Goal: Information Seeking & Learning: Learn about a topic

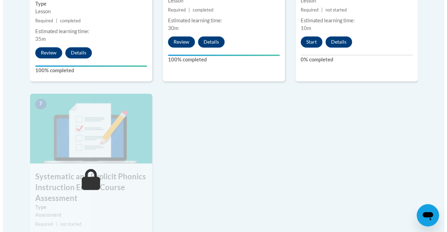
scroll to position [456, 0]
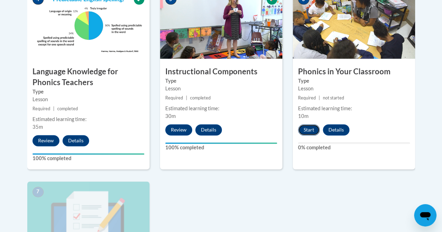
click at [310, 128] on button "Start" at bounding box center [309, 129] width 22 height 11
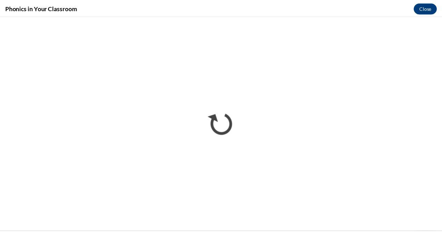
scroll to position [0, 0]
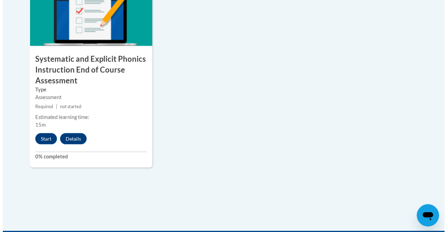
scroll to position [677, 0]
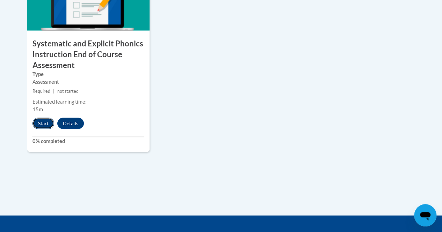
click at [37, 120] on button "Start" at bounding box center [43, 123] width 22 height 11
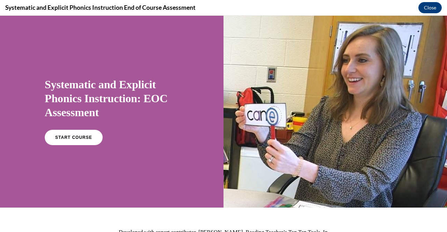
scroll to position [0, 0]
click at [91, 139] on link "START COURSE" at bounding box center [73, 138] width 61 height 16
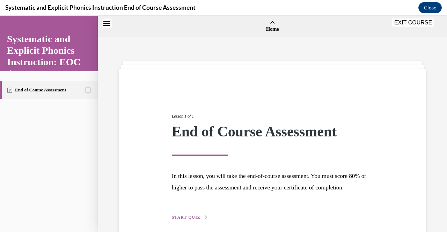
scroll to position [22, 0]
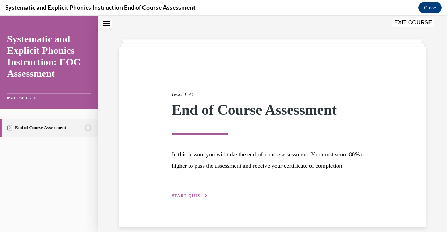
click at [182, 198] on span "START QUIZ" at bounding box center [186, 196] width 29 height 5
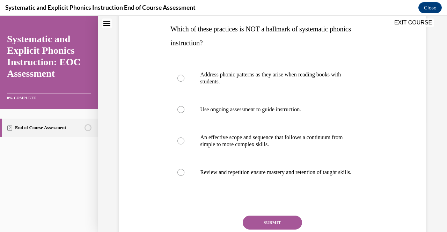
scroll to position [109, 0]
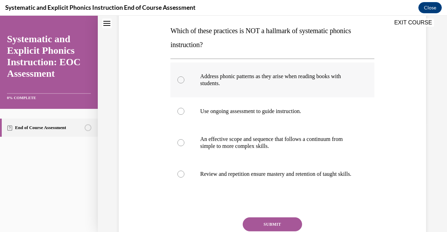
click at [180, 85] on div at bounding box center [273, 80] width 204 height 35
click at [255, 227] on button "SUBMIT" at bounding box center [272, 225] width 59 height 14
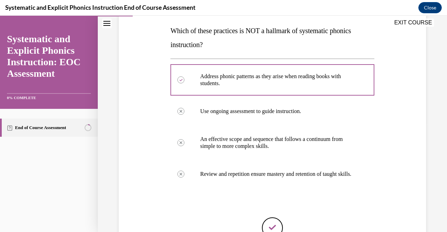
scroll to position [195, 0]
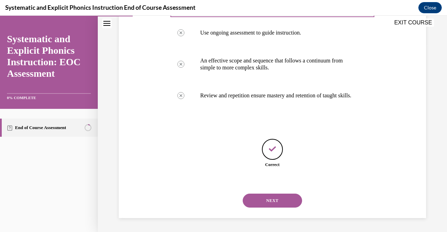
click at [266, 201] on button "NEXT" at bounding box center [272, 201] width 59 height 14
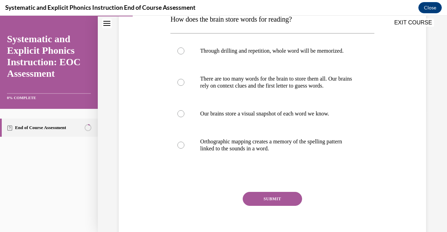
scroll to position [125, 0]
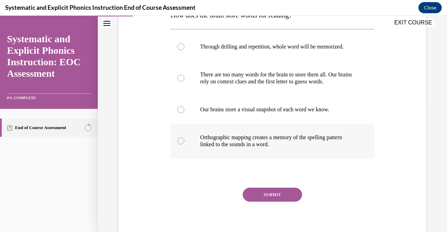
click at [187, 141] on div at bounding box center [273, 141] width 204 height 35
click at [261, 196] on button "SUBMIT" at bounding box center [272, 195] width 59 height 14
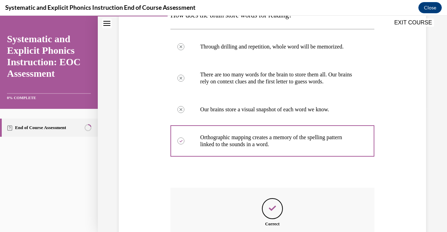
scroll to position [208, 0]
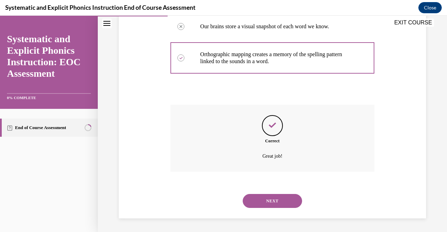
click at [266, 200] on button "NEXT" at bounding box center [272, 201] width 59 height 14
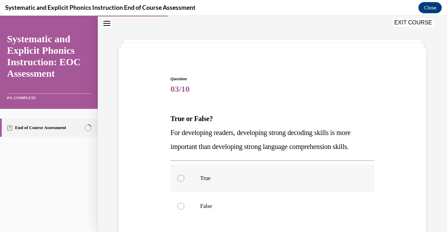
click at [180, 177] on div at bounding box center [181, 178] width 7 height 7
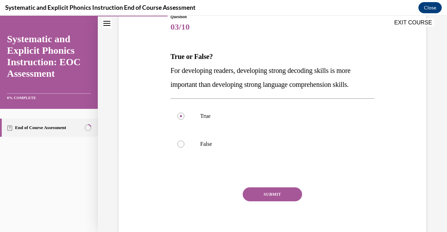
scroll to position [84, 0]
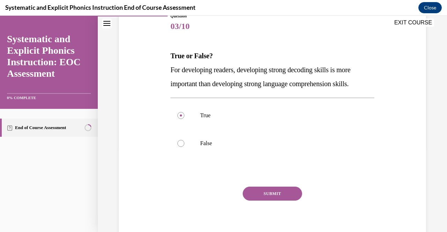
click at [273, 191] on button "SUBMIT" at bounding box center [272, 194] width 59 height 14
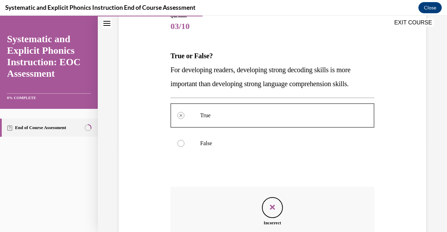
scroll to position [166, 0]
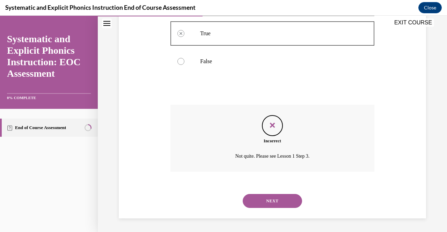
click at [279, 198] on button "NEXT" at bounding box center [272, 201] width 59 height 14
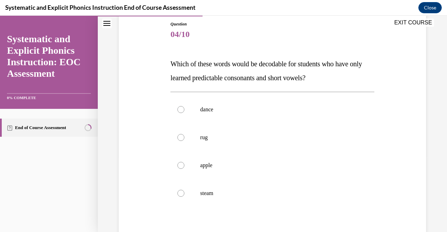
scroll to position [78, 0]
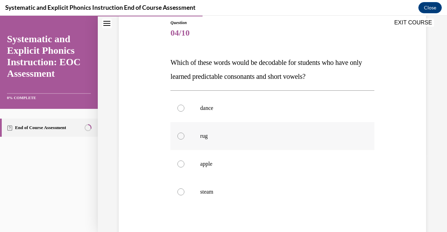
click at [184, 137] on div at bounding box center [273, 136] width 204 height 28
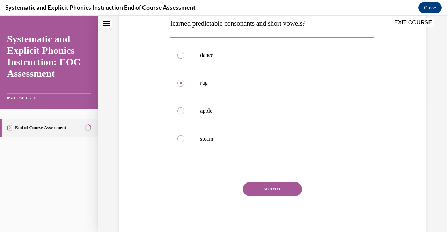
click at [282, 186] on button "SUBMIT" at bounding box center [272, 189] width 59 height 14
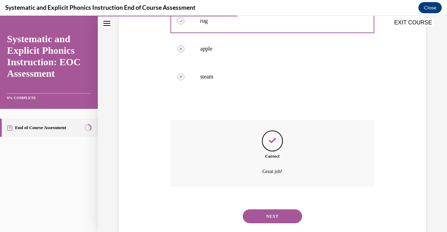
scroll to position [208, 0]
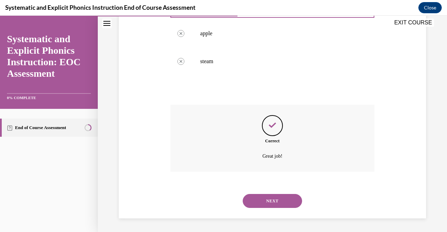
click at [254, 201] on button "NEXT" at bounding box center [272, 201] width 59 height 14
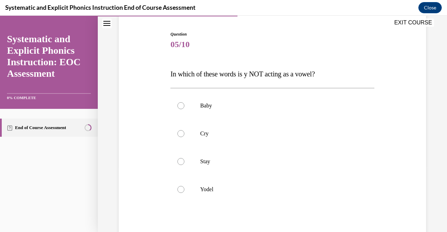
scroll to position [71, 0]
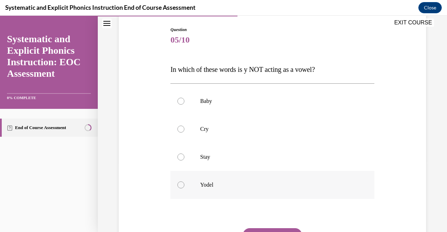
click at [179, 188] on div at bounding box center [181, 185] width 7 height 7
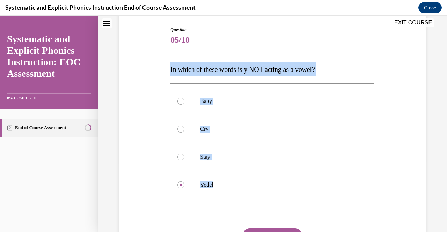
drag, startPoint x: 163, startPoint y: 71, endPoint x: 251, endPoint y: 208, distance: 162.5
click at [251, 208] on div "Question 05/10 In which of these words is y NOT acting as a vowel? Baby Cry Sta…" at bounding box center [272, 146] width 311 height 280
click at [263, 70] on span "In which of these words is y NOT acting as a vowel?" at bounding box center [243, 70] width 144 height 8
drag, startPoint x: 223, startPoint y: 181, endPoint x: 169, endPoint y: 57, distance: 135.1
click at [169, 57] on div "Question 05/10 In which of these words is y NOT acting as a vowel? Baby Cry Sta…" at bounding box center [272, 151] width 207 height 270
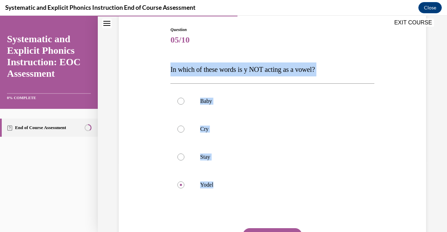
drag, startPoint x: 218, startPoint y: 188, endPoint x: 164, endPoint y: 70, distance: 130.1
click at [164, 70] on div "Question 05/10 In which of these words is y NOT acting as a vowel? Baby Cry Sta…" at bounding box center [272, 146] width 311 height 280
click at [193, 71] on span "In which of these words is y NOT acting as a vowel?" at bounding box center [243, 70] width 144 height 8
drag, startPoint x: 212, startPoint y: 205, endPoint x: 150, endPoint y: 62, distance: 156.2
click at [150, 62] on div "Question 05/10 In which of these words is y NOT acting as a vowel? Baby Cry Sta…" at bounding box center [272, 146] width 311 height 280
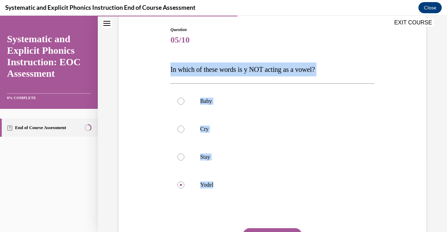
copy div "In which of these words is y NOT acting as a vowel? Baby Cry Stay Yodel"
click at [181, 129] on div at bounding box center [181, 129] width 7 height 7
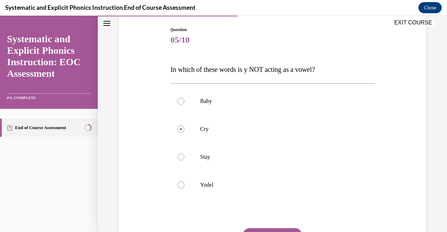
click at [280, 231] on button "SUBMIT" at bounding box center [272, 236] width 59 height 14
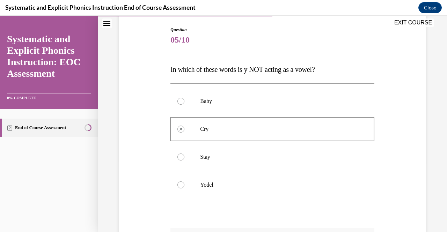
click at [180, 186] on div at bounding box center [181, 185] width 7 height 7
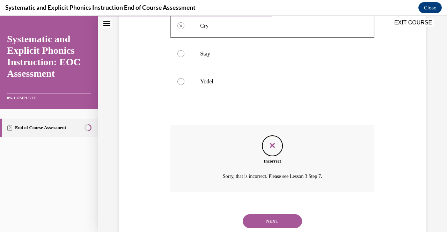
scroll to position [177, 0]
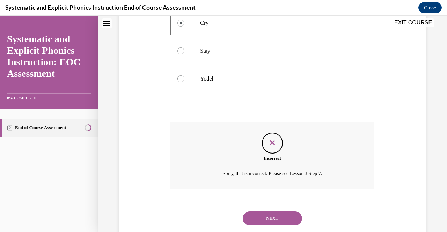
click at [282, 218] on button "NEXT" at bounding box center [272, 219] width 59 height 14
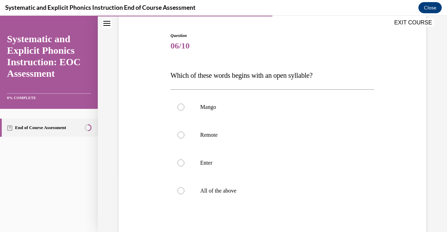
scroll to position [66, 0]
click at [173, 197] on div at bounding box center [273, 190] width 204 height 28
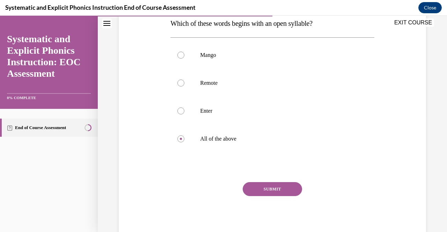
click at [267, 193] on button "SUBMIT" at bounding box center [272, 189] width 59 height 14
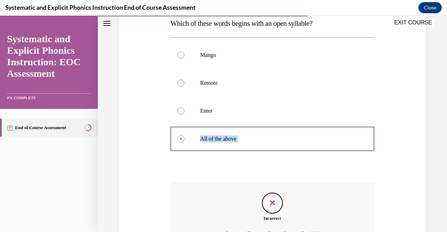
drag, startPoint x: 439, startPoint y: 121, endPoint x: 447, endPoint y: 185, distance: 64.8
click at [442, 185] on div "Home Question 05/10 In which of these words is y NOT acting as a vowel? Baby Cr…" at bounding box center [272, 124] width 349 height 217
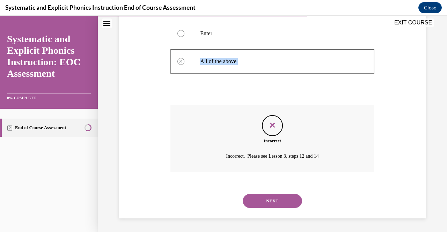
click at [268, 201] on button "NEXT" at bounding box center [272, 201] width 59 height 14
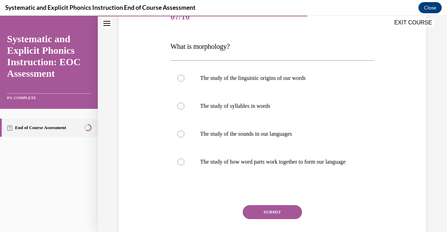
scroll to position [94, 0]
drag, startPoint x: 235, startPoint y: 49, endPoint x: 171, endPoint y: 41, distance: 64.5
click at [171, 41] on p "What is morphology?" at bounding box center [273, 46] width 204 height 14
click at [180, 48] on span "What is morphology?" at bounding box center [200, 46] width 59 height 8
drag, startPoint x: 166, startPoint y: 46, endPoint x: 240, endPoint y: 36, distance: 74.8
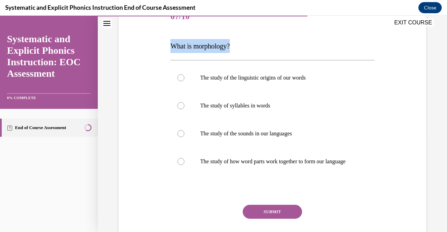
click at [240, 36] on div "Question 07/10 What is morphology? The study of the linguistic origins of our w…" at bounding box center [272, 122] width 311 height 280
copy span "What is morphology?"
click at [182, 158] on div at bounding box center [273, 162] width 204 height 28
click at [276, 219] on button "SUBMIT" at bounding box center [272, 212] width 59 height 14
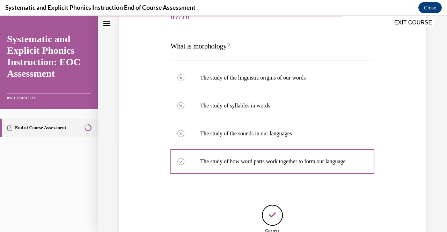
scroll to position [167, 0]
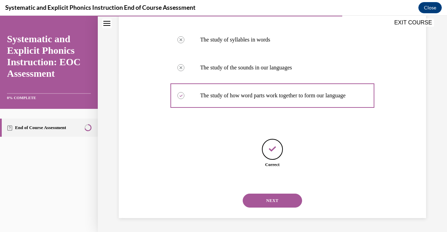
click at [275, 197] on button "NEXT" at bounding box center [272, 201] width 59 height 14
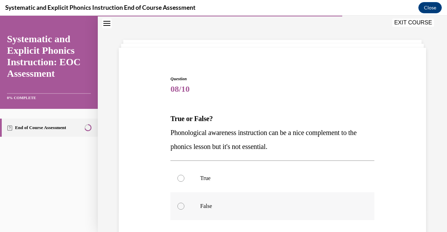
click at [211, 209] on p "False" at bounding box center [278, 206] width 157 height 7
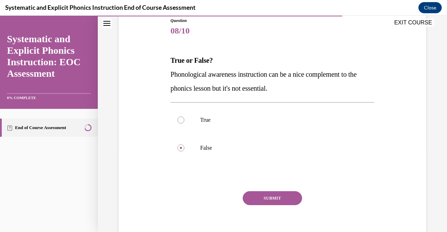
scroll to position [80, 0]
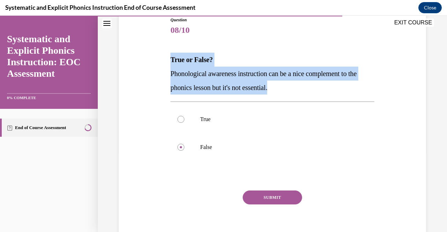
drag, startPoint x: 292, startPoint y: 88, endPoint x: 168, endPoint y: 53, distance: 128.5
click at [169, 53] on div "Question 08/10 True or False? Phonological awareness instruction can be a nice …" at bounding box center [272, 127] width 207 height 242
click at [191, 71] on span "Phonological awareness instruction can be a nice complement to the phonics less…" at bounding box center [264, 81] width 186 height 22
drag, startPoint x: 168, startPoint y: 58, endPoint x: 317, endPoint y: 81, distance: 150.1
click at [317, 81] on div "Question 08/10 True or False? Phonological awareness instruction can be a nice …" at bounding box center [272, 127] width 207 height 242
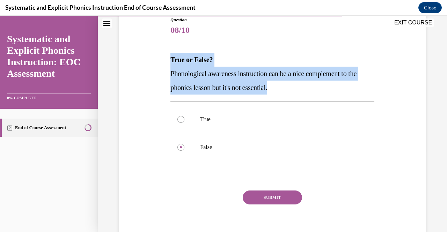
copy div "True or False? Phonological awareness instruction can be a nice complement to t…"
click at [266, 200] on button "SUBMIT" at bounding box center [272, 198] width 59 height 14
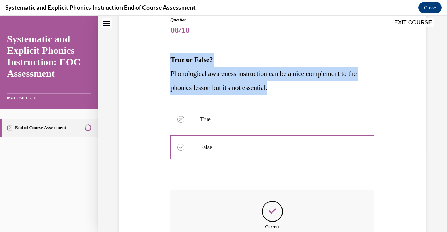
scroll to position [166, 0]
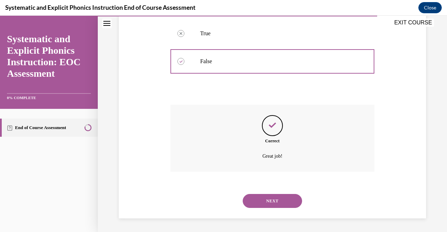
click at [275, 198] on button "NEXT" at bounding box center [272, 201] width 59 height 14
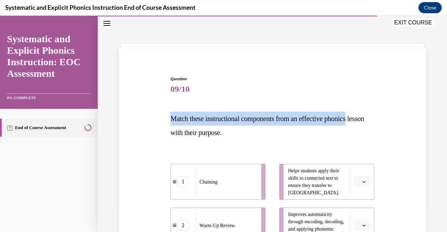
drag, startPoint x: 441, startPoint y: 84, endPoint x: 447, endPoint y: 122, distance: 38.9
click at [442, 122] on div "Home Question 08/10 True or False? Phonological awareness instruction can be a …" at bounding box center [272, 124] width 349 height 217
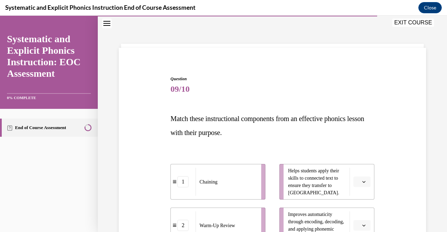
click at [425, 133] on div "Question 09/10 Match these instructional components from an effective phonics l…" at bounding box center [272, 223] width 349 height 415
drag, startPoint x: 441, startPoint y: 130, endPoint x: 447, endPoint y: 156, distance: 27.1
click at [442, 156] on div "Home Question 08/10 True or False? Phonological awareness instruction can be a …" at bounding box center [272, 124] width 349 height 217
click at [430, 151] on div "Question 09/10 Match these instructional components from an effective phonics l…" at bounding box center [272, 223] width 349 height 415
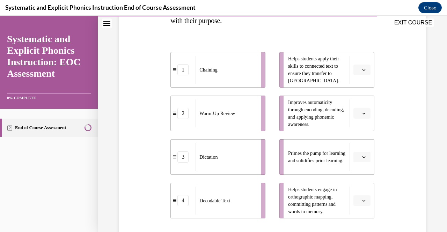
scroll to position [133, 0]
click at [362, 157] on span "button" at bounding box center [364, 157] width 5 height 5
click at [356, 115] on span "2" at bounding box center [355, 114] width 2 height 6
click at [362, 202] on icon "button" at bounding box center [363, 201] width 3 height 3
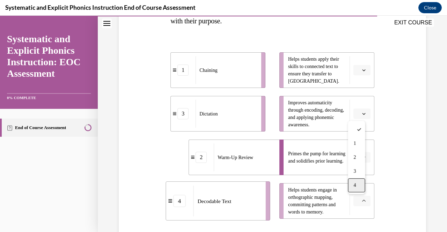
click at [359, 184] on div "4" at bounding box center [356, 186] width 17 height 14
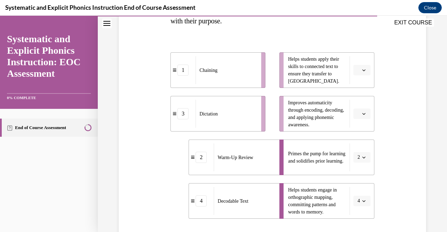
click at [362, 68] on icon "button" at bounding box center [363, 69] width 3 height 3
click at [355, 100] on span "1" at bounding box center [355, 100] width 2 height 6
click at [362, 112] on icon "button" at bounding box center [363, 113] width 3 height 3
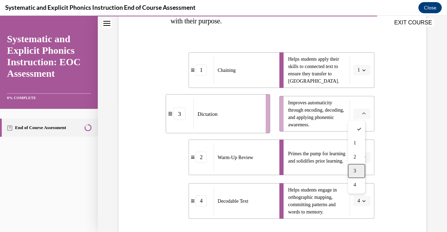
click at [355, 170] on span "3" at bounding box center [355, 171] width 2 height 6
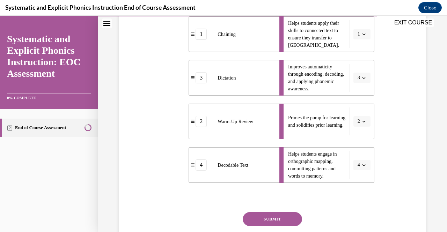
scroll to position [199, 0]
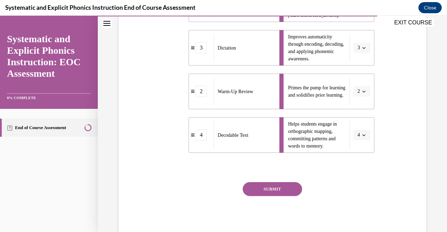
click at [276, 188] on button "SUBMIT" at bounding box center [272, 189] width 59 height 14
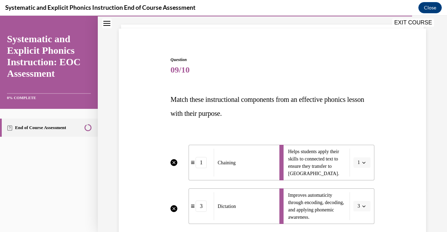
scroll to position [277, 0]
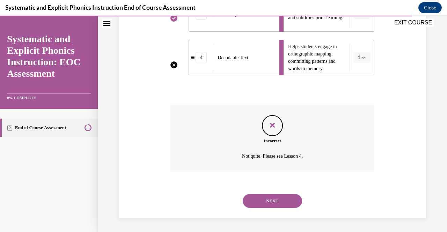
click at [269, 206] on button "NEXT" at bounding box center [272, 201] width 59 height 14
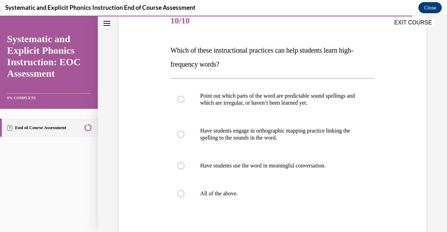
scroll to position [90, 0]
click at [184, 193] on div at bounding box center [273, 194] width 204 height 28
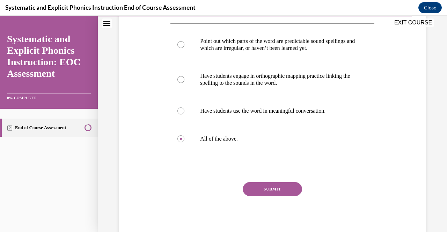
click at [274, 188] on button "SUBMIT" at bounding box center [272, 189] width 59 height 14
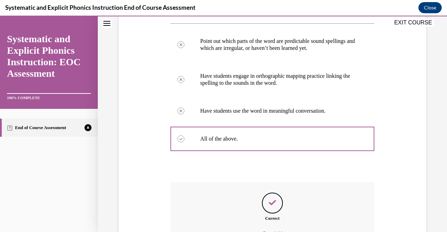
scroll to position [222, 0]
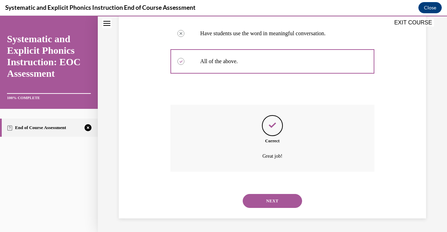
click at [261, 205] on button "NEXT" at bounding box center [272, 201] width 59 height 14
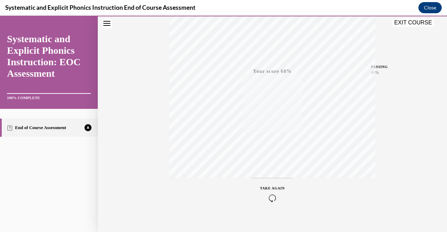
scroll to position [141, 0]
click at [271, 189] on icon "button" at bounding box center [272, 190] width 25 height 8
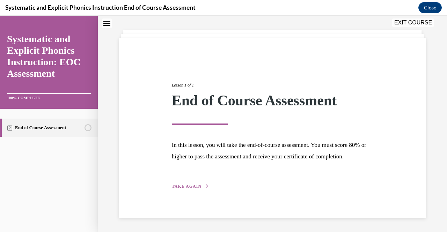
scroll to position [42, 0]
click at [194, 188] on span "TAKE AGAIN" at bounding box center [187, 186] width 30 height 5
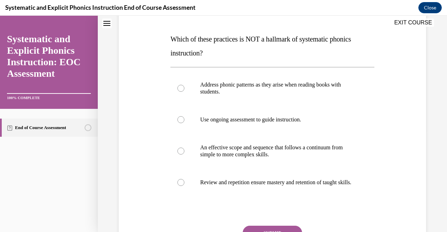
scroll to position [99, 0]
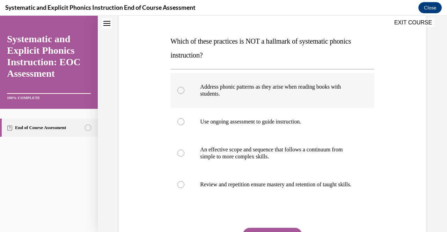
click at [182, 95] on div at bounding box center [273, 90] width 204 height 35
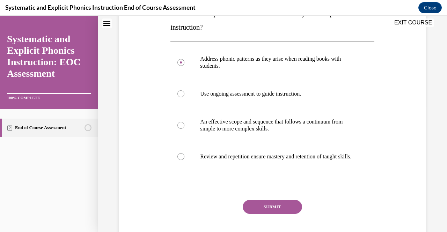
click at [286, 210] on button "SUBMIT" at bounding box center [272, 207] width 59 height 14
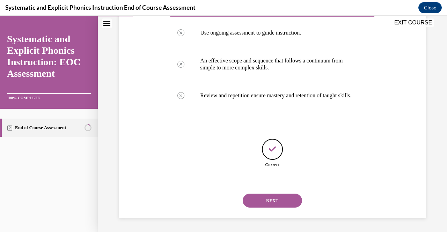
click at [256, 202] on button "NEXT" at bounding box center [272, 201] width 59 height 14
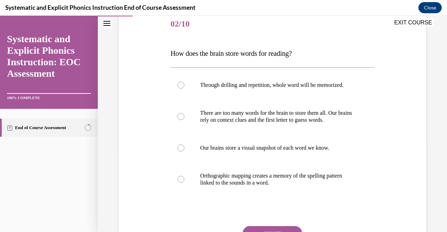
scroll to position [85, 0]
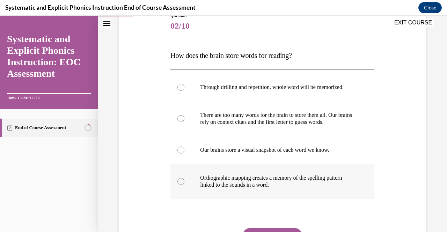
click at [210, 193] on div at bounding box center [273, 181] width 204 height 35
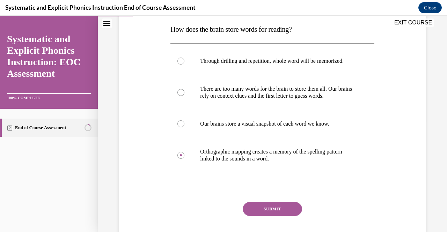
click at [277, 204] on button "SUBMIT" at bounding box center [272, 209] width 59 height 14
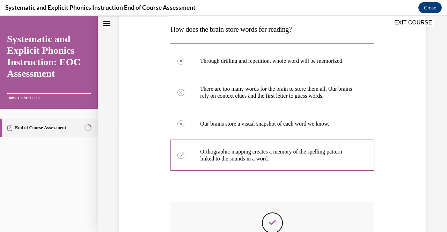
scroll to position [208, 0]
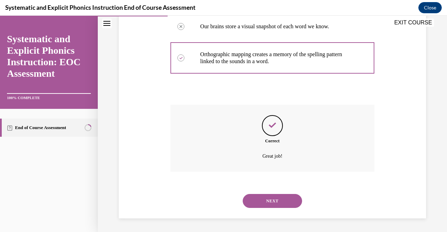
click at [268, 200] on button "NEXT" at bounding box center [272, 201] width 59 height 14
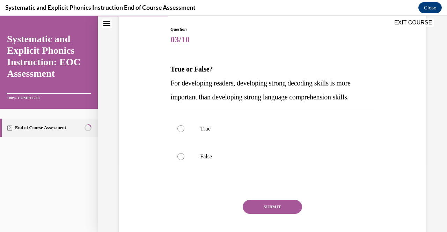
scroll to position [71, 0]
click at [210, 120] on div at bounding box center [273, 129] width 204 height 28
click at [265, 210] on button "SUBMIT" at bounding box center [272, 207] width 59 height 14
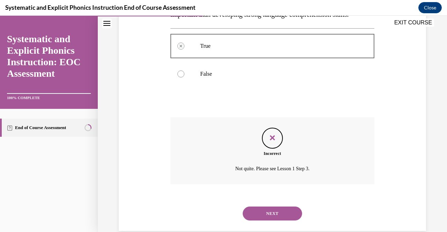
scroll to position [166, 0]
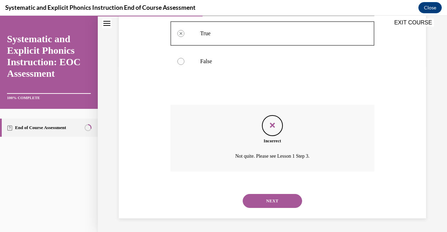
click at [266, 202] on button "NEXT" at bounding box center [272, 201] width 59 height 14
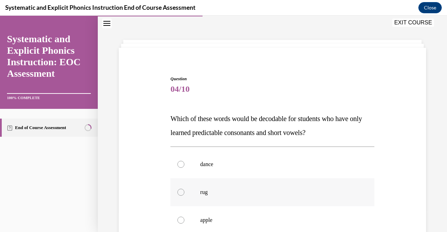
click at [265, 199] on div at bounding box center [273, 193] width 204 height 28
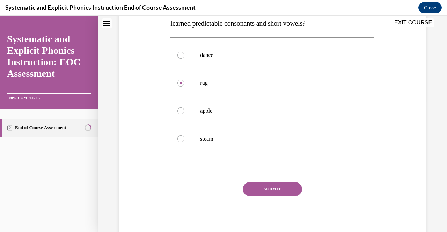
click at [267, 186] on button "SUBMIT" at bounding box center [272, 189] width 59 height 14
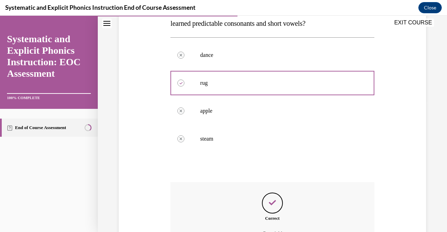
drag, startPoint x: 441, startPoint y: 143, endPoint x: 447, endPoint y: 209, distance: 65.9
click at [442, 209] on div "Home Question 03/10 True or False? For developing readers, developing strong de…" at bounding box center [272, 124] width 349 height 217
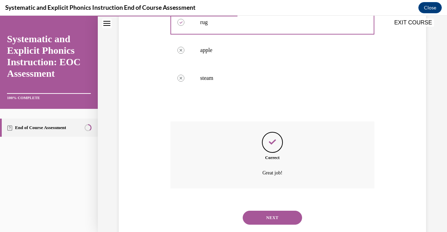
click at [290, 216] on button "NEXT" at bounding box center [272, 218] width 59 height 14
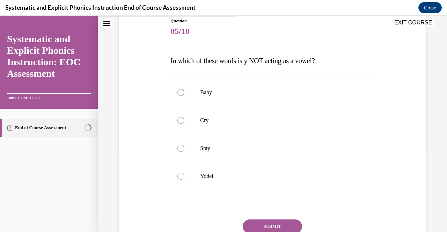
scroll to position [80, 0]
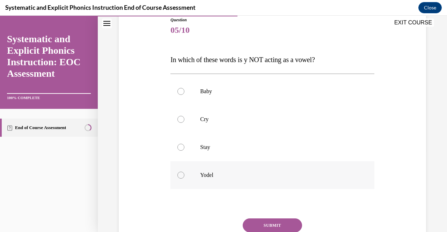
click at [218, 179] on div at bounding box center [273, 175] width 204 height 28
click at [269, 222] on button "SUBMIT" at bounding box center [272, 226] width 59 height 14
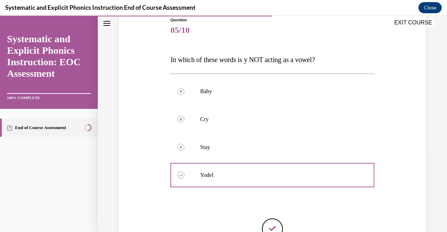
scroll to position [160, 0]
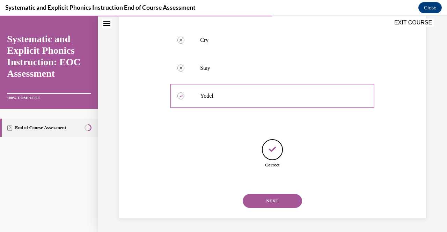
click at [278, 204] on button "NEXT" at bounding box center [272, 201] width 59 height 14
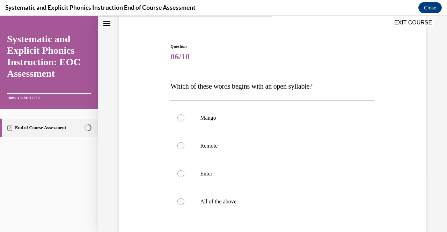
scroll to position [57, 0]
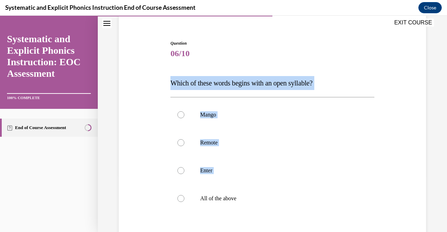
drag, startPoint x: 164, startPoint y: 79, endPoint x: 257, endPoint y: 212, distance: 162.8
click at [257, 212] on div "Question 06/10 Which of these words begins with an open syllable? Mango Remote …" at bounding box center [272, 159] width 311 height 280
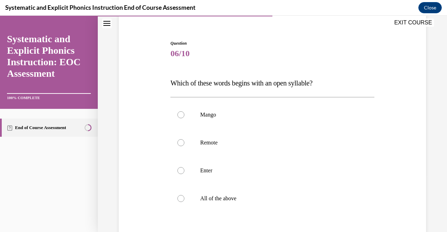
click at [268, 216] on div "Mango Remote Enter All of the above" at bounding box center [273, 156] width 204 height 119
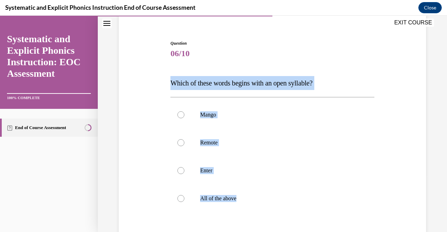
drag, startPoint x: 266, startPoint y: 218, endPoint x: 163, endPoint y: 81, distance: 172.0
click at [163, 81] on div "Question 06/10 Which of these words begins with an open syllable? Mango Remote …" at bounding box center [272, 159] width 311 height 280
click at [181, 81] on span "Which of these words begins with an open syllable?" at bounding box center [242, 83] width 142 height 8
drag, startPoint x: 251, startPoint y: 214, endPoint x: 164, endPoint y: 83, distance: 157.4
click at [164, 83] on div "Question 06/10 Which of these words begins with an open syllable? Mango Remote …" at bounding box center [272, 159] width 311 height 280
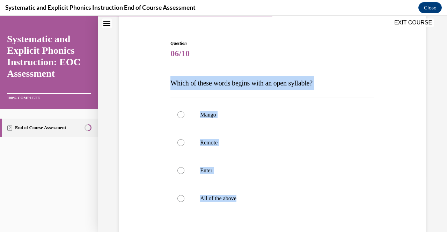
copy div "Which of these words begins with an open syllable? Mango Remote Enter All of th…"
click at [185, 142] on div at bounding box center [273, 143] width 204 height 28
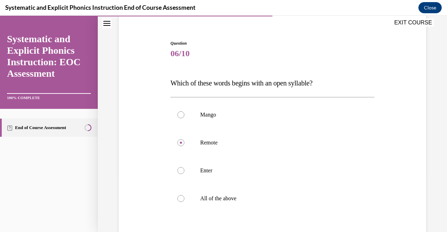
scroll to position [117, 0]
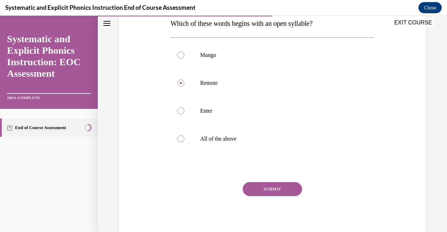
click at [255, 193] on button "SUBMIT" at bounding box center [272, 189] width 59 height 14
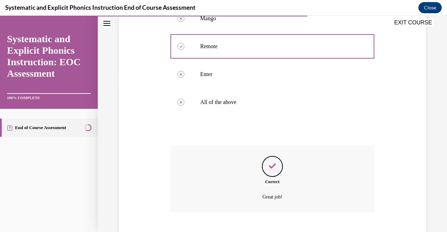
scroll to position [194, 0]
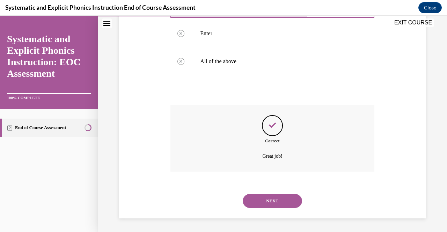
click at [271, 203] on button "NEXT" at bounding box center [272, 201] width 59 height 14
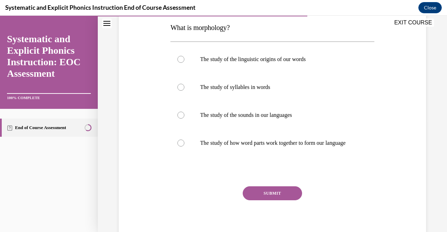
scroll to position [114, 0]
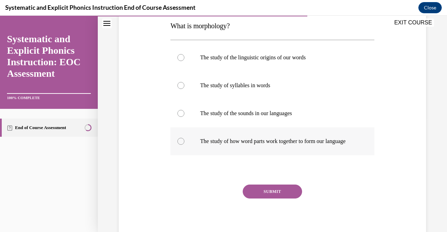
click at [267, 152] on div at bounding box center [273, 142] width 204 height 28
click at [274, 207] on div "SUBMIT NEXT" at bounding box center [273, 213] width 204 height 57
click at [269, 195] on button "SUBMIT" at bounding box center [272, 192] width 59 height 14
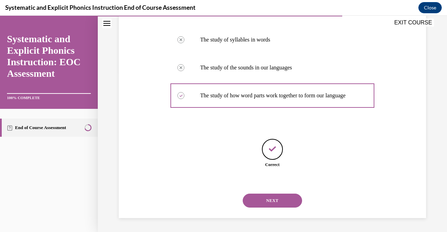
click at [263, 203] on button "NEXT" at bounding box center [272, 201] width 59 height 14
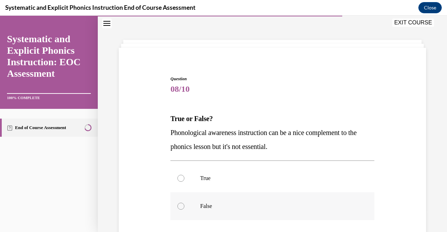
click at [255, 203] on p "False" at bounding box center [278, 206] width 157 height 7
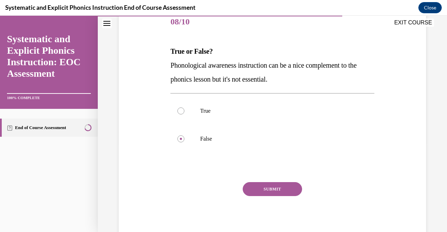
click at [277, 190] on button "SUBMIT" at bounding box center [272, 189] width 59 height 14
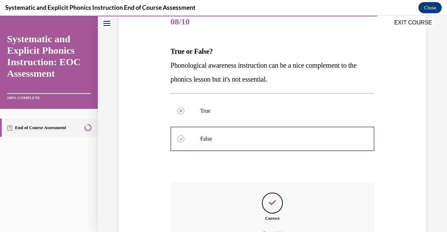
scroll to position [166, 0]
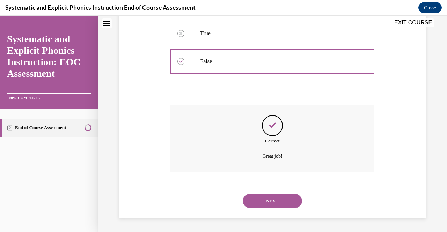
click at [265, 204] on button "NEXT" at bounding box center [272, 201] width 59 height 14
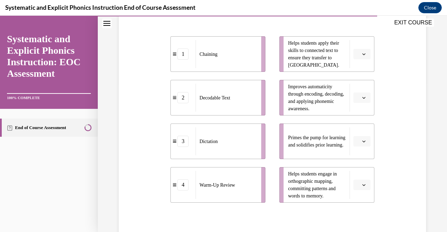
scroll to position [151, 0]
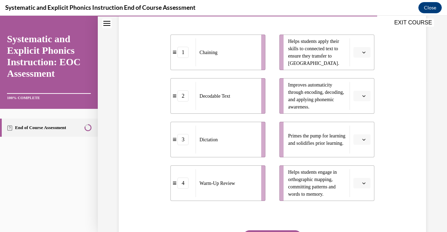
click at [357, 99] on button "button" at bounding box center [362, 96] width 17 height 10
click at [360, 125] on div "1" at bounding box center [356, 125] width 17 height 14
click at [362, 141] on icon "button" at bounding box center [363, 139] width 3 height 3
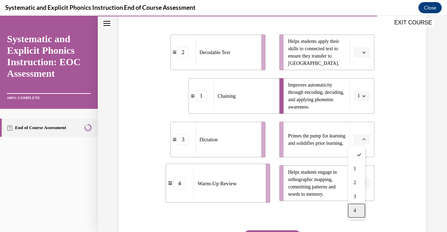
click at [355, 211] on span "4" at bounding box center [355, 211] width 2 height 6
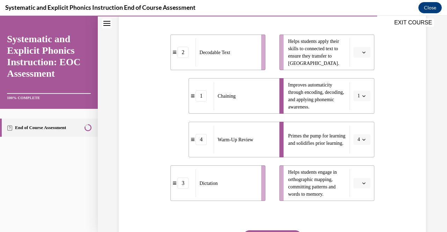
click at [357, 56] on button "button" at bounding box center [362, 52] width 17 height 10
click at [358, 96] on div "2" at bounding box center [356, 96] width 17 height 14
click at [362, 182] on span "button" at bounding box center [364, 183] width 5 height 5
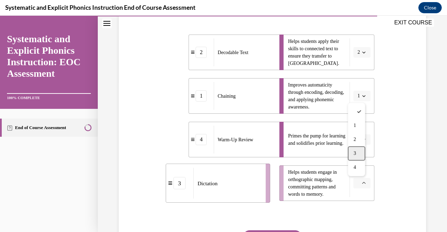
click at [357, 154] on div "3" at bounding box center [356, 154] width 17 height 14
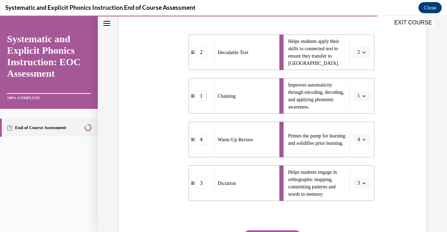
scroll to position [199, 0]
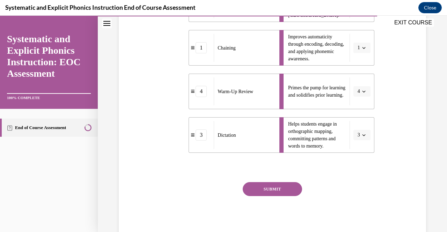
click at [272, 188] on button "SUBMIT" at bounding box center [272, 189] width 59 height 14
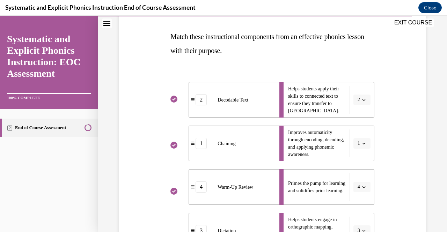
scroll to position [242, 0]
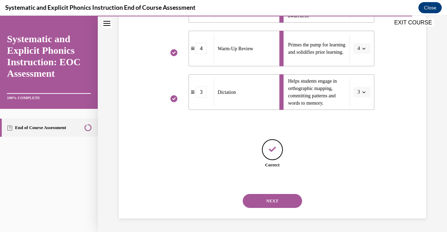
click at [280, 201] on button "NEXT" at bounding box center [272, 201] width 59 height 14
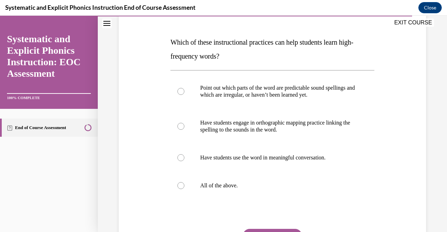
scroll to position [99, 0]
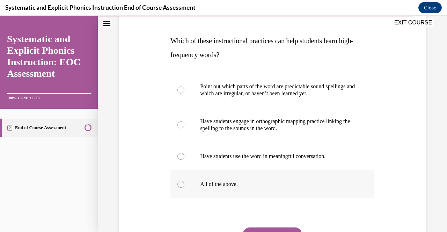
click at [187, 190] on div at bounding box center [273, 185] width 204 height 28
click at [264, 229] on button "SUBMIT" at bounding box center [272, 236] width 59 height 14
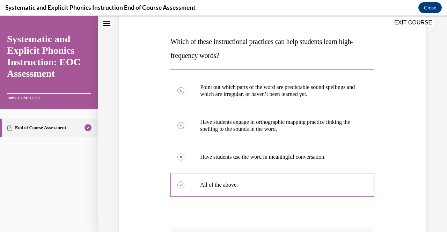
scroll to position [222, 0]
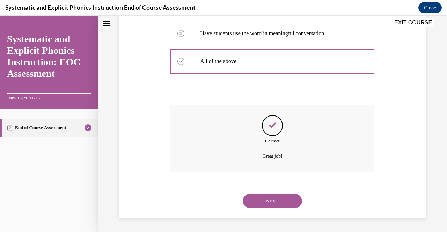
click at [273, 202] on button "NEXT" at bounding box center [272, 201] width 59 height 14
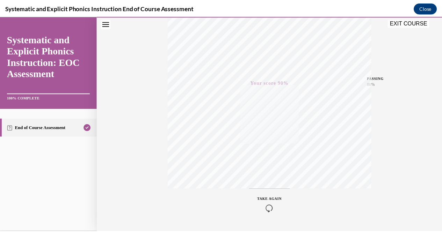
scroll to position [141, 0]
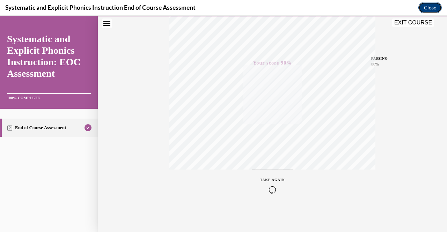
click at [425, 8] on button "Close" at bounding box center [430, 7] width 23 height 11
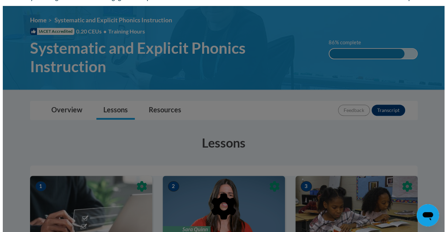
scroll to position [84, 0]
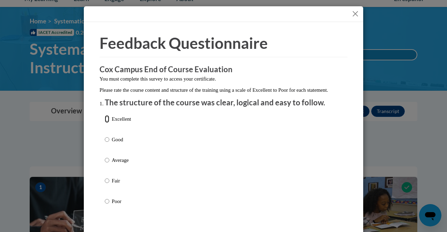
click at [105, 123] on input "Excellent" at bounding box center [107, 119] width 5 height 8
radio input "true"
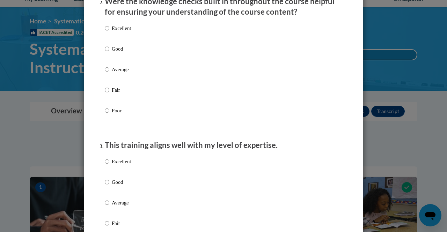
scroll to position [236, 0]
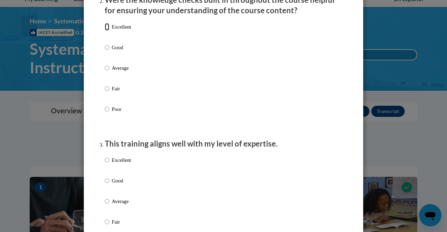
click at [106, 31] on input "Excellent" at bounding box center [107, 27] width 5 height 8
radio input "true"
click at [107, 167] on label "Excellent" at bounding box center [118, 166] width 26 height 19
click at [107, 164] on input "Excellent" at bounding box center [107, 161] width 5 height 8
radio input "true"
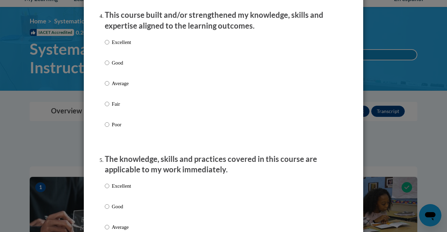
scroll to position [508, 0]
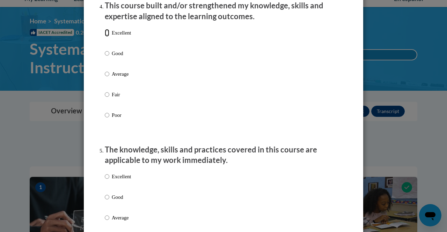
click at [105, 37] on input "Excellent" at bounding box center [107, 33] width 5 height 8
radio input "true"
click at [106, 181] on input "Excellent" at bounding box center [107, 177] width 5 height 8
radio input "true"
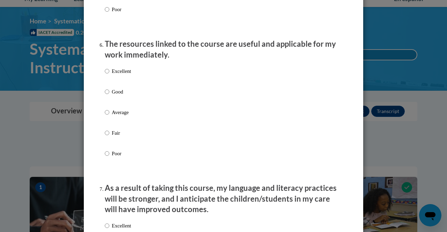
scroll to position [761, 0]
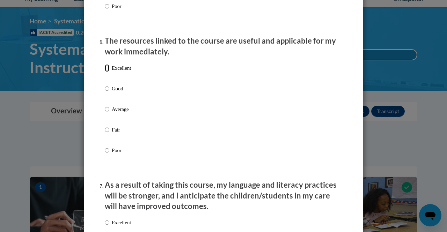
click at [105, 72] on input "Excellent" at bounding box center [107, 68] width 5 height 8
radio input "true"
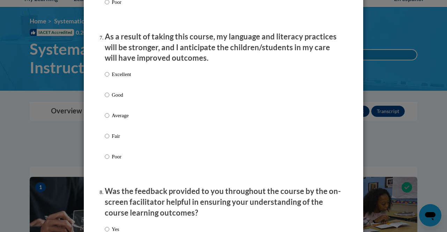
scroll to position [922, 0]
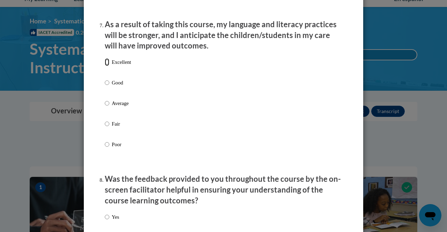
click at [105, 66] on input "Excellent" at bounding box center [107, 62] width 5 height 8
radio input "true"
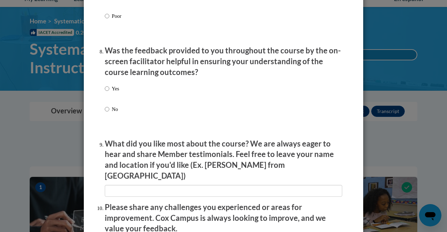
scroll to position [1057, 0]
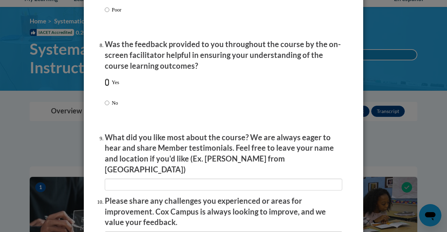
click at [105, 86] on input "Yes" at bounding box center [107, 83] width 5 height 8
radio input "true"
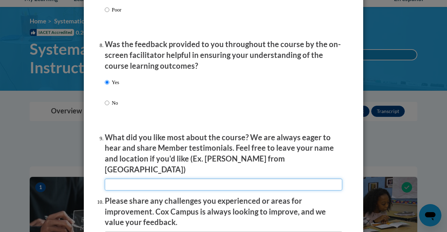
click at [110, 180] on input "textbox" at bounding box center [224, 185] width 238 height 12
type input "I like that we were able to test our knowledge along the way! It helped to reta…"
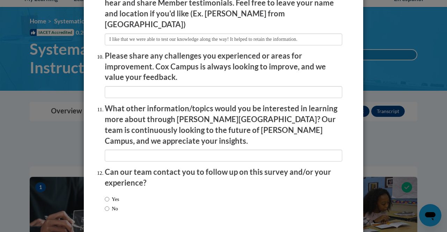
scroll to position [1221, 0]
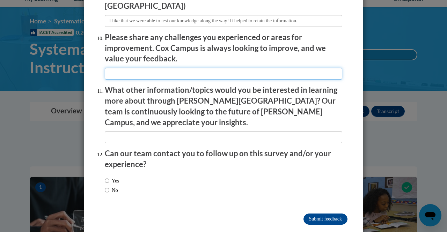
click at [113, 69] on input "textbox" at bounding box center [224, 74] width 238 height 12
type input "I didn't have any."
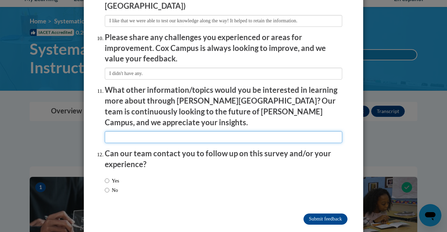
click at [109, 131] on input "textbox" at bounding box center [224, 137] width 238 height 12
type input "I'm not sure."
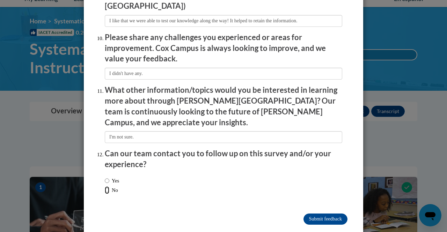
click at [106, 187] on input "No" at bounding box center [107, 191] width 5 height 8
radio input "true"
click at [310, 214] on input "Submit feedback" at bounding box center [326, 219] width 44 height 11
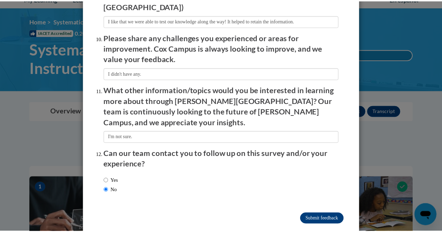
scroll to position [0, 0]
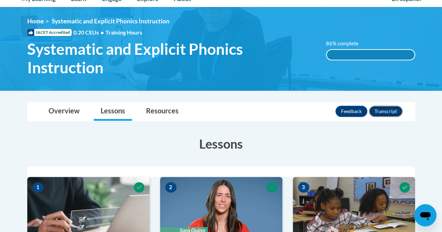
click at [387, 111] on button "Transcript" at bounding box center [386, 111] width 34 height 11
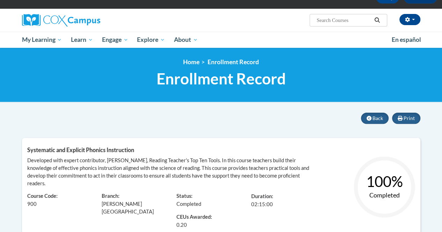
scroll to position [43, 0]
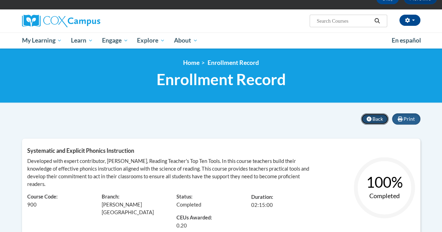
click at [378, 118] on span "Back" at bounding box center [378, 119] width 10 height 6
